Goal: Task Accomplishment & Management: Use online tool/utility

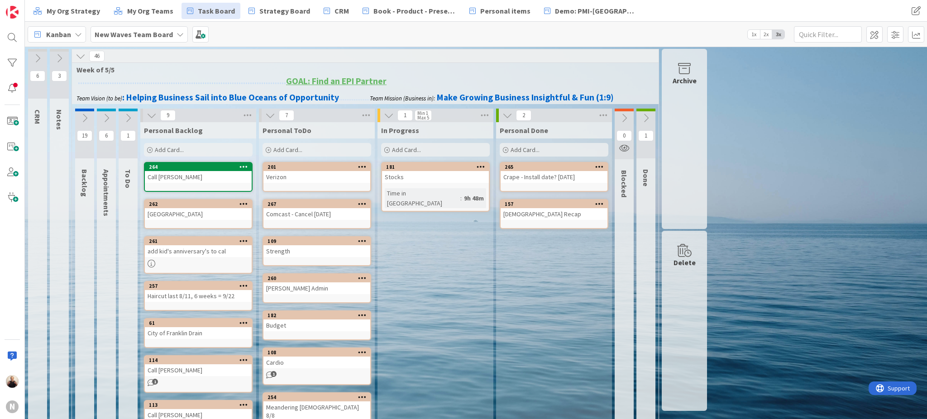
click at [322, 151] on div "Add Card..." at bounding box center [316, 150] width 109 height 14
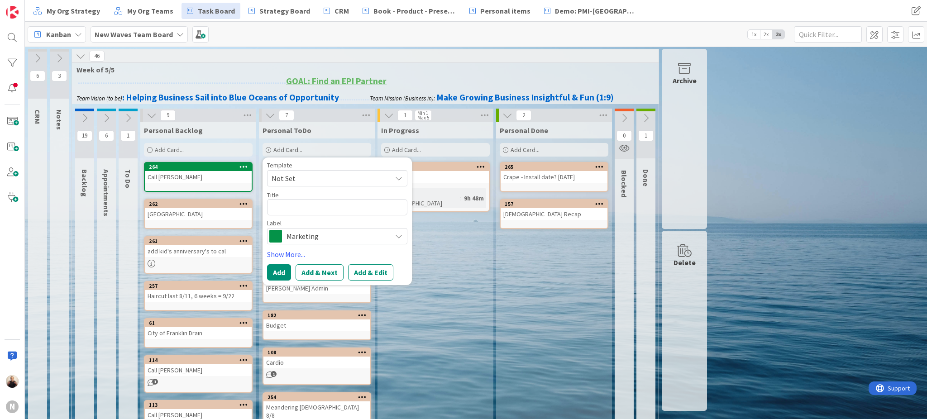
type textarea "x"
type textarea "T"
type textarea "x"
type textarea "Ta"
type textarea "x"
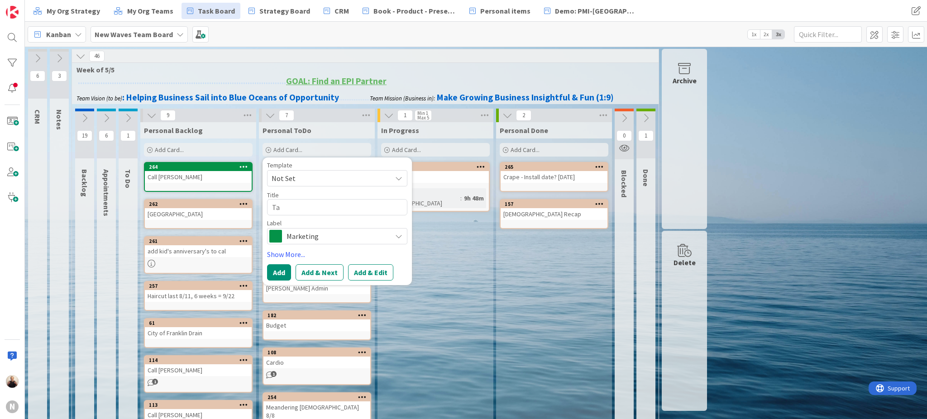
type textarea "Tax"
type textarea "x"
type textarea "Taxe"
type textarea "x"
type textarea "Taxes"
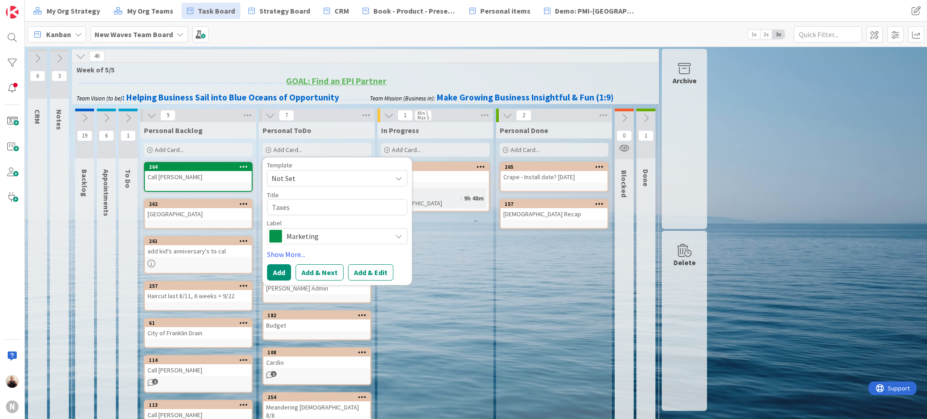
click at [323, 239] on span "Marketing" at bounding box center [336, 236] width 100 height 13
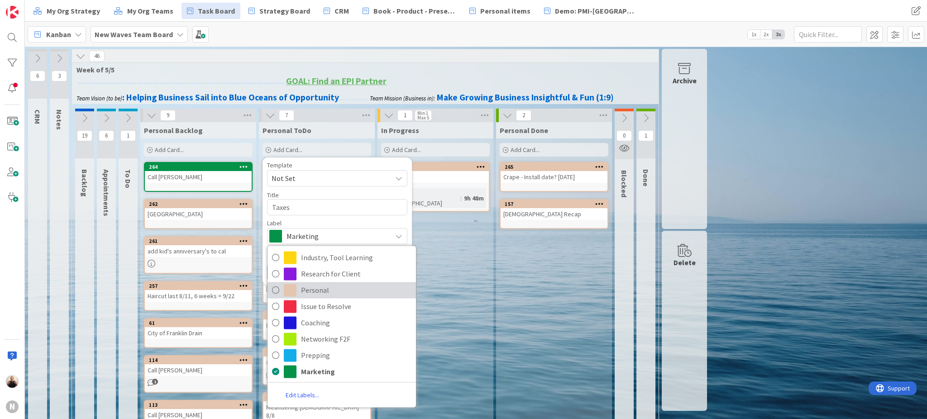
click at [321, 292] on span "Personal" at bounding box center [356, 290] width 110 height 14
type textarea "x"
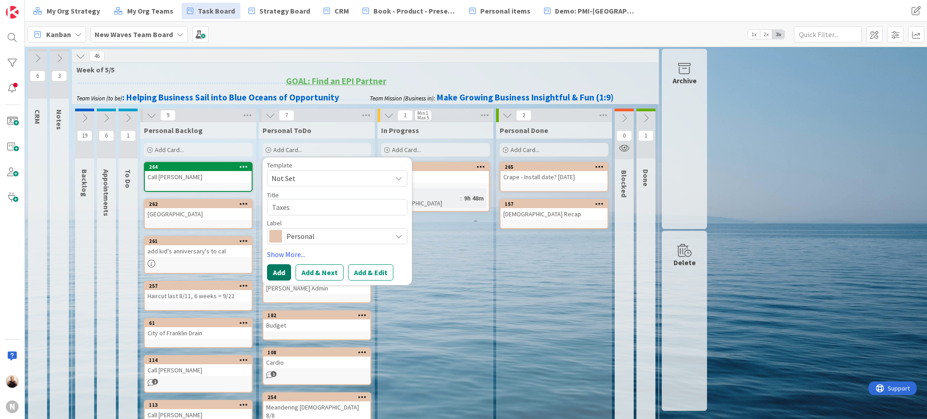
click at [280, 275] on button "Add" at bounding box center [279, 272] width 24 height 16
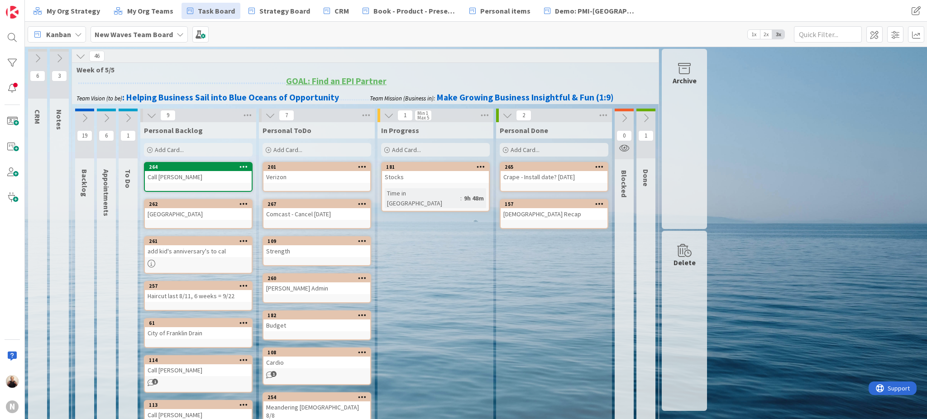
click at [306, 148] on div "Add Card..." at bounding box center [316, 150] width 109 height 14
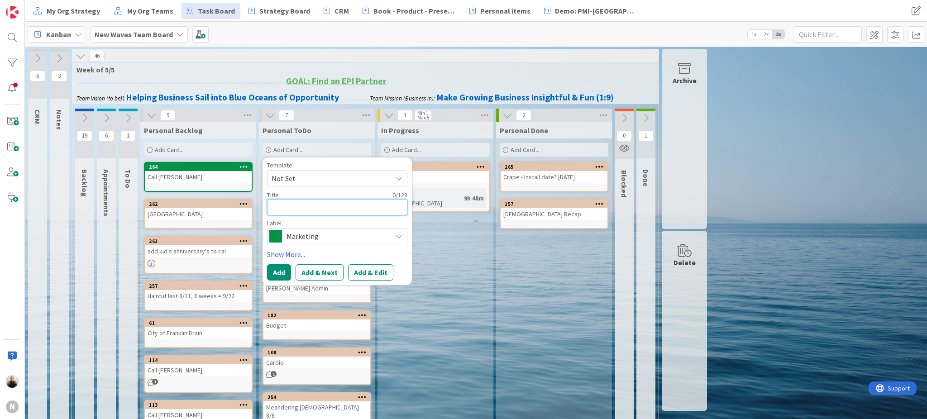
type textarea "x"
type textarea "T"
type textarea "x"
type textarea "Ta"
type textarea "x"
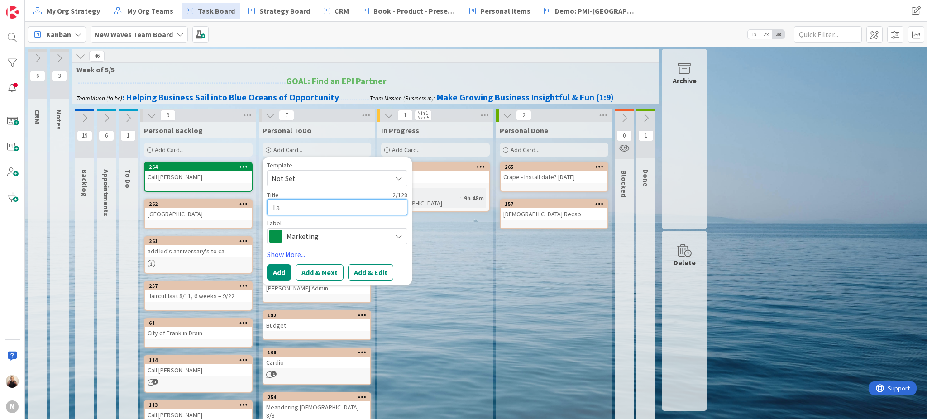
type textarea "Tax"
type textarea "x"
type textarea "Taxe"
type textarea "x"
type textarea "Taxes"
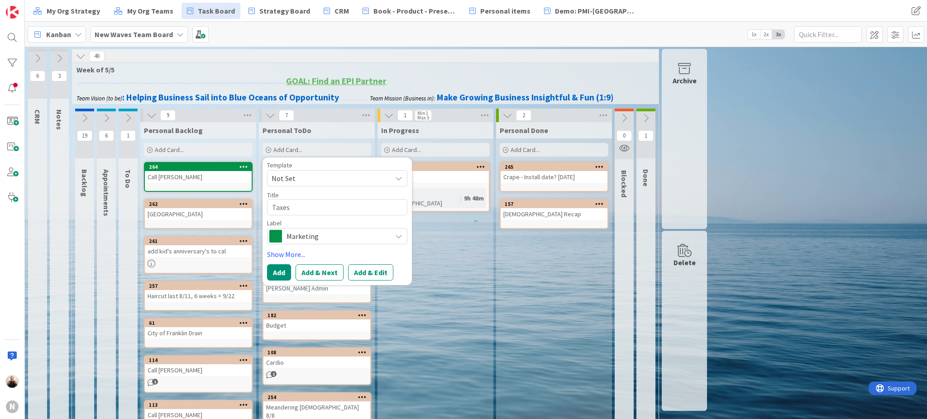
click at [317, 238] on span "Marketing" at bounding box center [336, 236] width 100 height 13
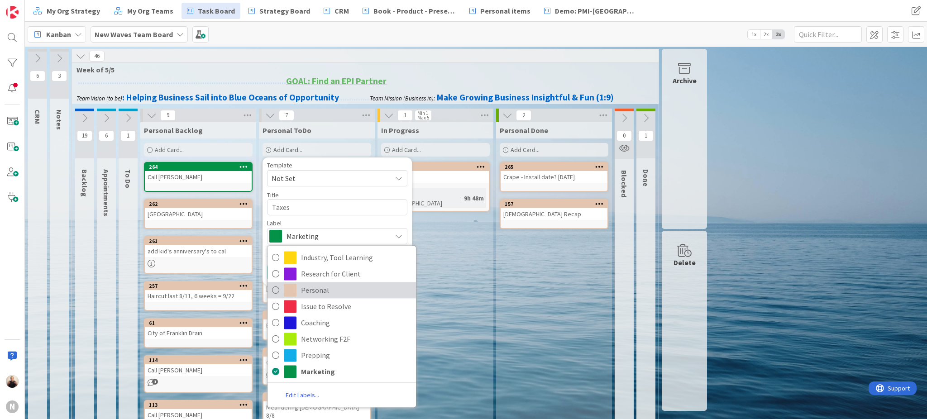
click at [307, 290] on span "Personal" at bounding box center [356, 290] width 110 height 14
type textarea "x"
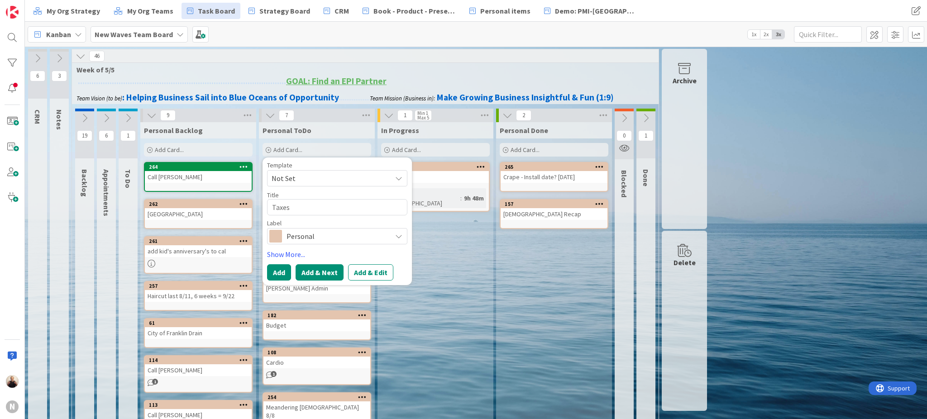
click at [305, 271] on button "Add & Next" at bounding box center [319, 272] width 48 height 16
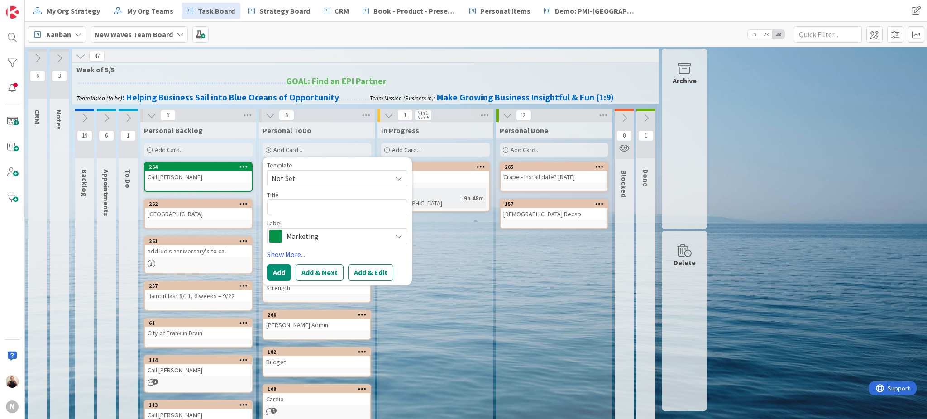
click at [416, 292] on div "In Progress Add Card... 181 Stocks Time in [GEOGRAPHIC_DATA] : 9h 48m" at bounding box center [435, 316] width 116 height 389
